Goal: Information Seeking & Learning: Understand process/instructions

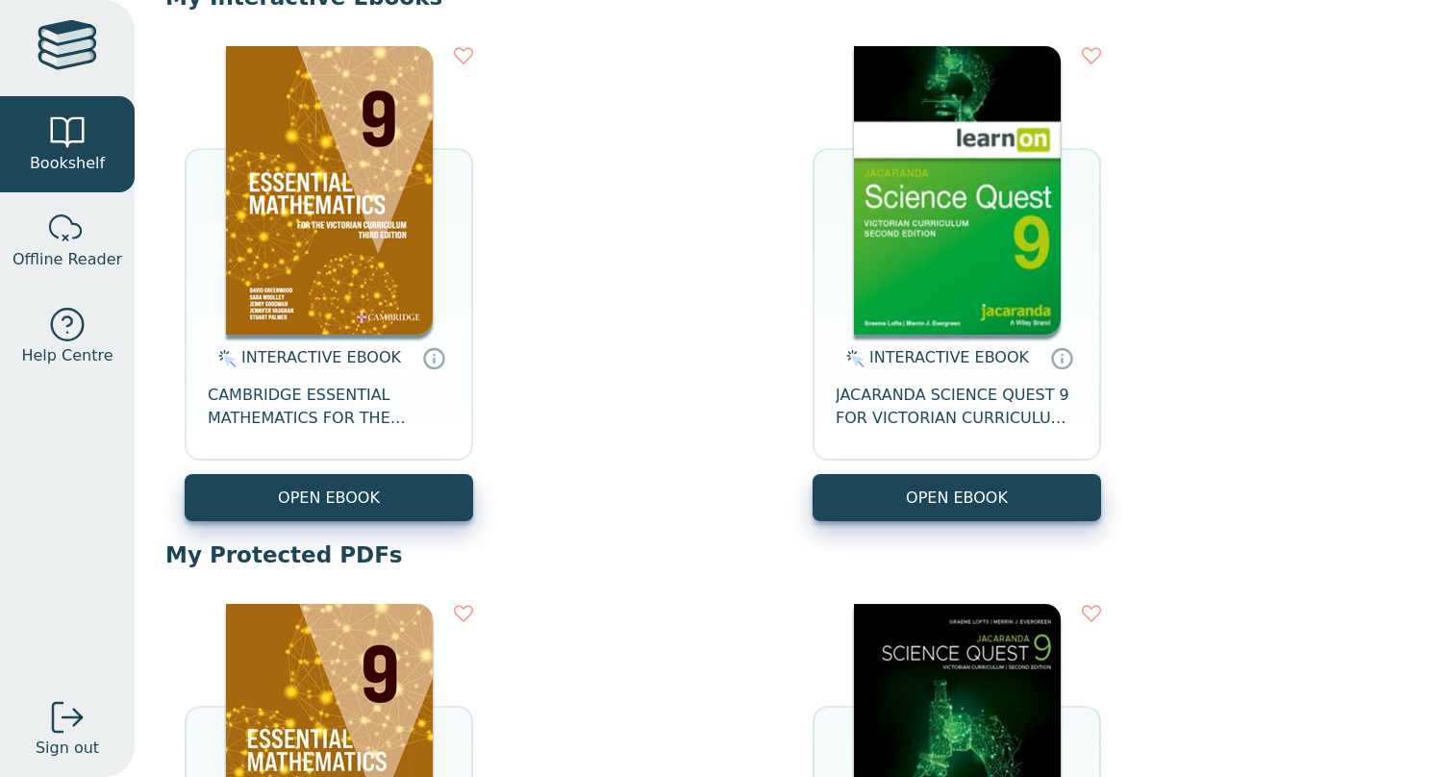
scroll to position [211, 0]
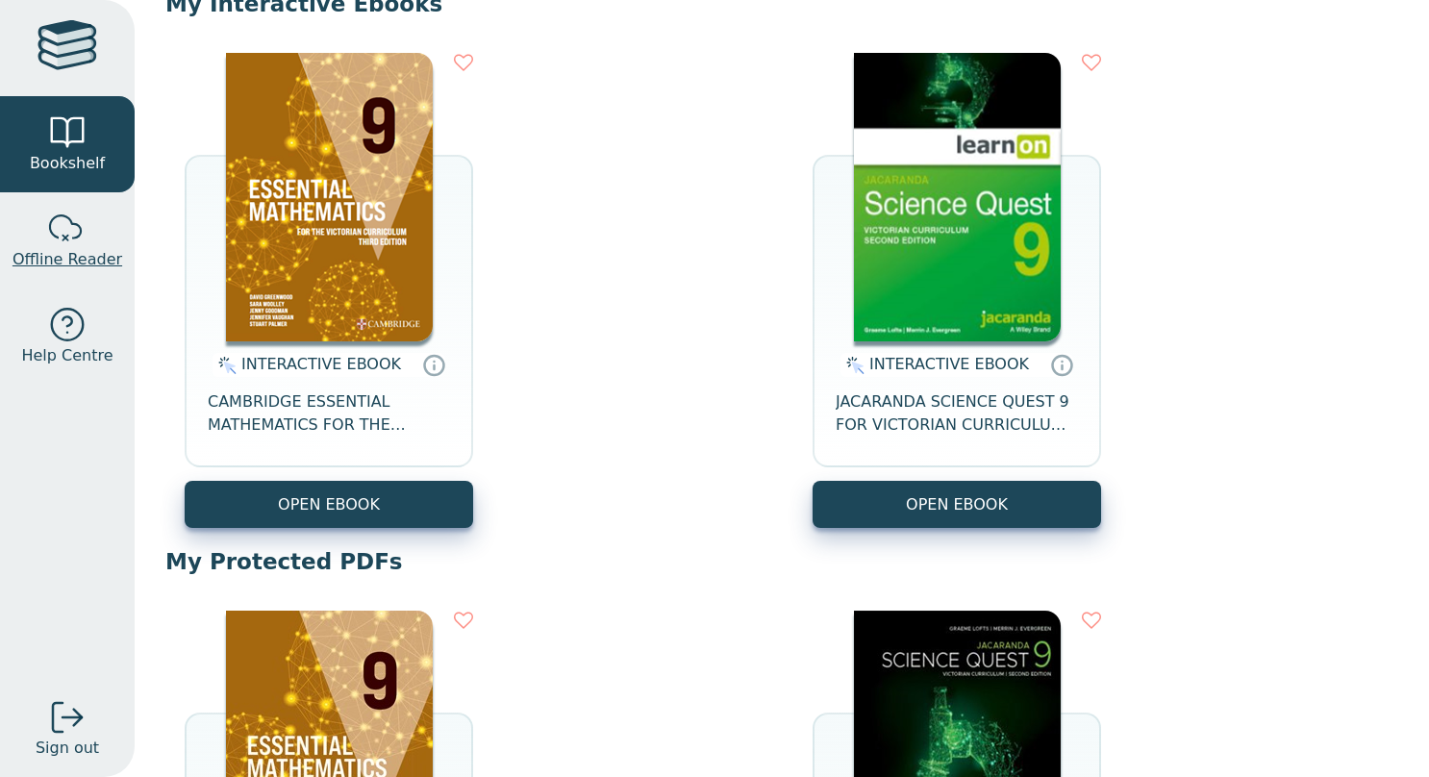
click at [57, 230] on div at bounding box center [67, 229] width 38 height 38
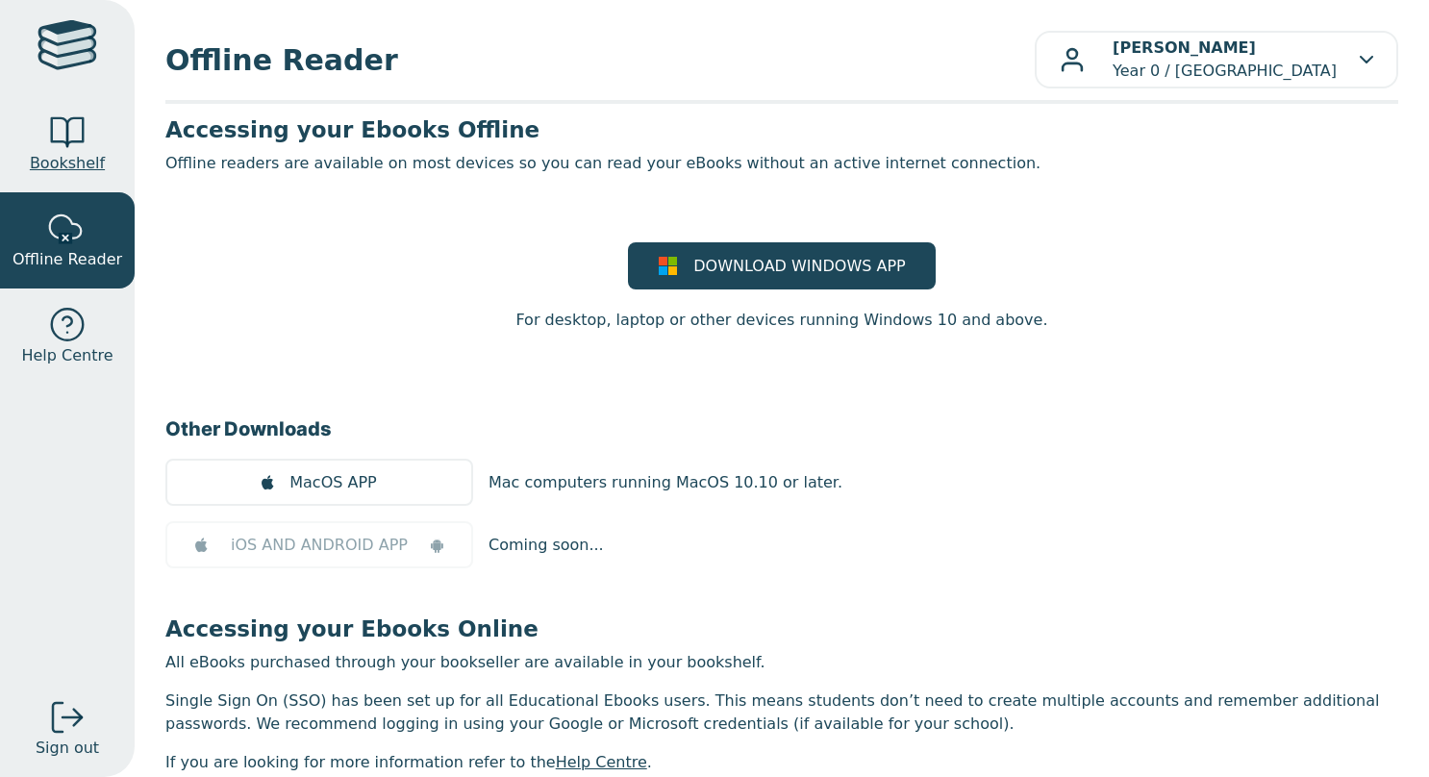
click at [65, 148] on div at bounding box center [67, 132] width 38 height 38
click at [81, 146] on div at bounding box center [67, 132] width 38 height 38
click at [92, 158] on span "Bookshelf" at bounding box center [67, 163] width 75 height 23
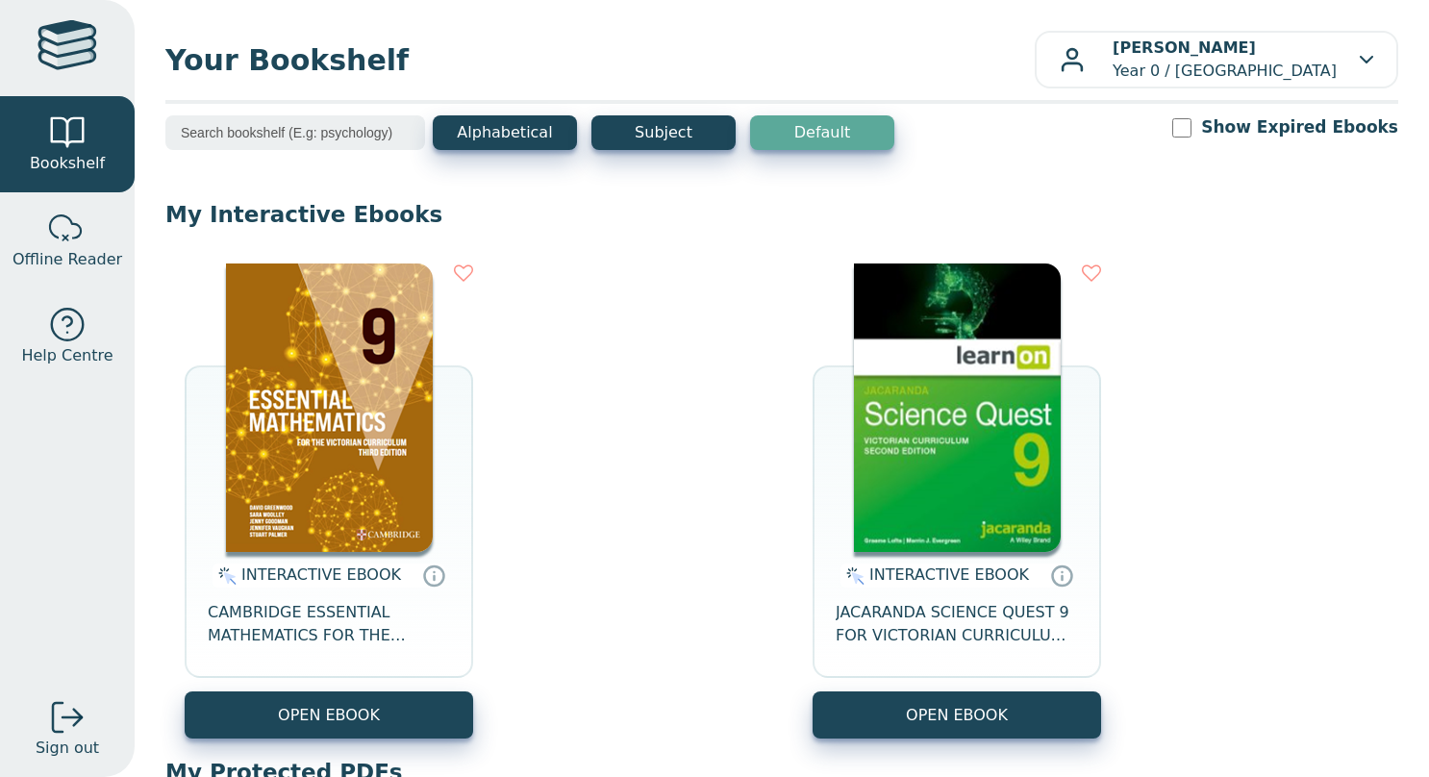
click at [338, 438] on img at bounding box center [329, 407] width 207 height 288
